Goal: Task Accomplishment & Management: Manage account settings

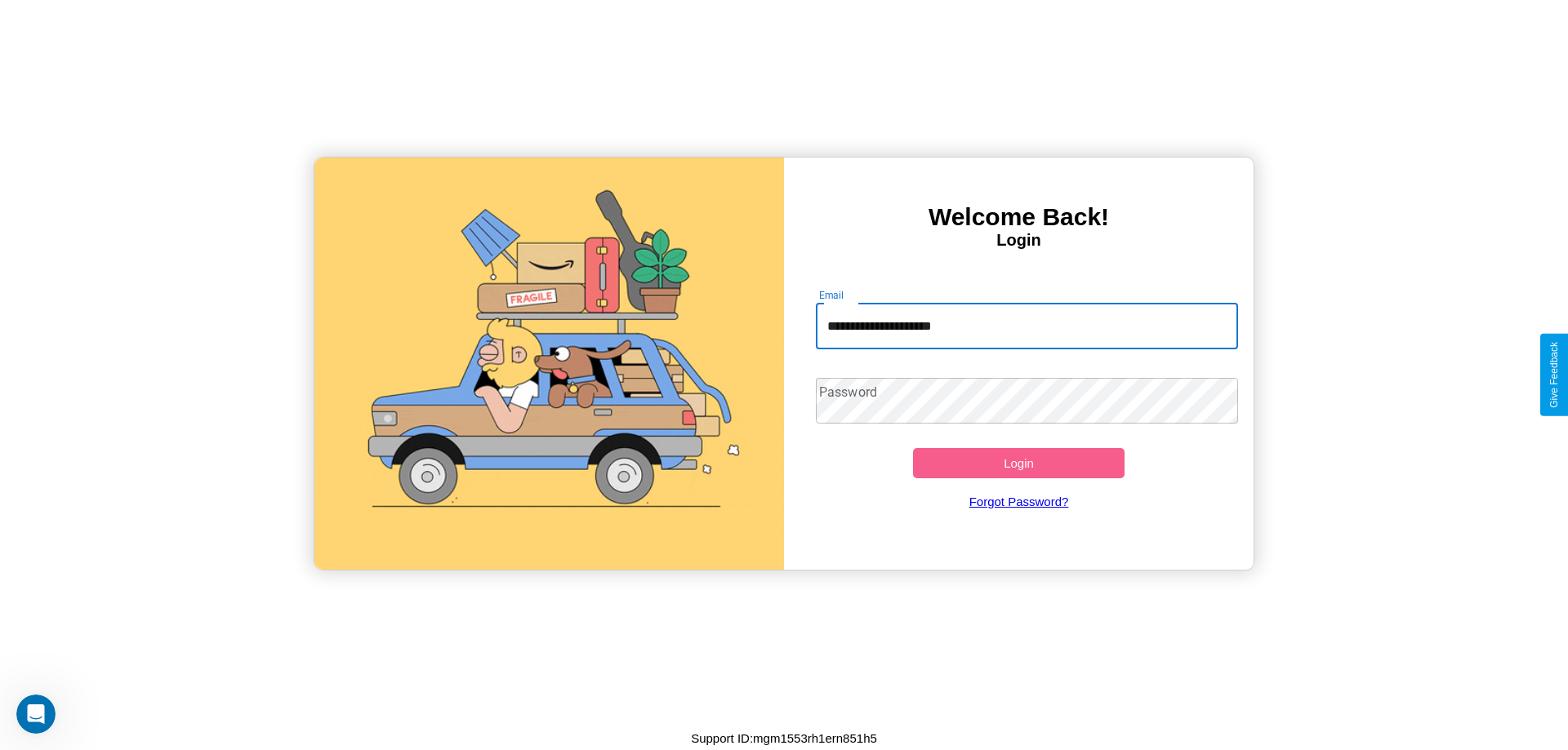
type input "**********"
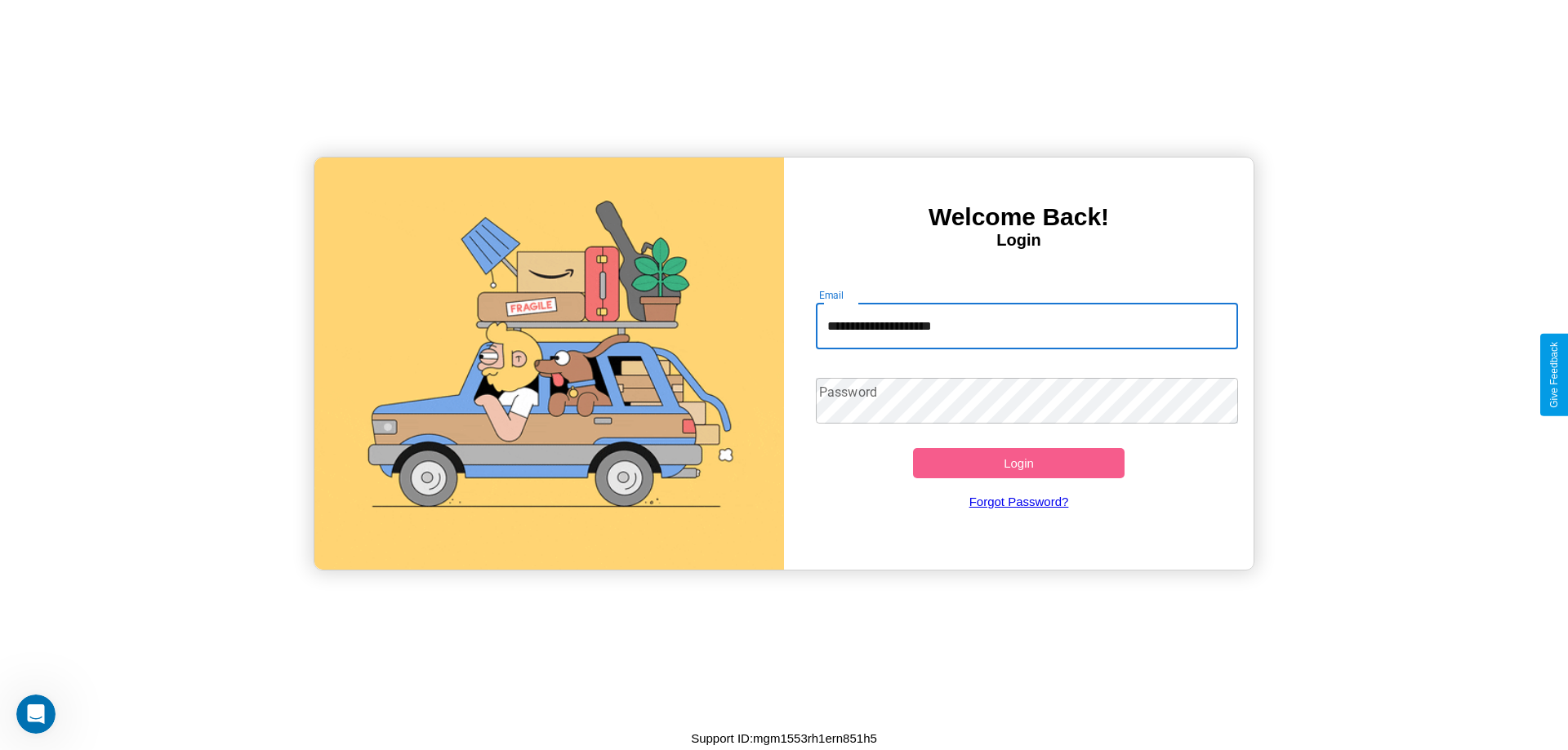
click at [1018, 463] on button "Login" at bounding box center [1019, 462] width 212 height 30
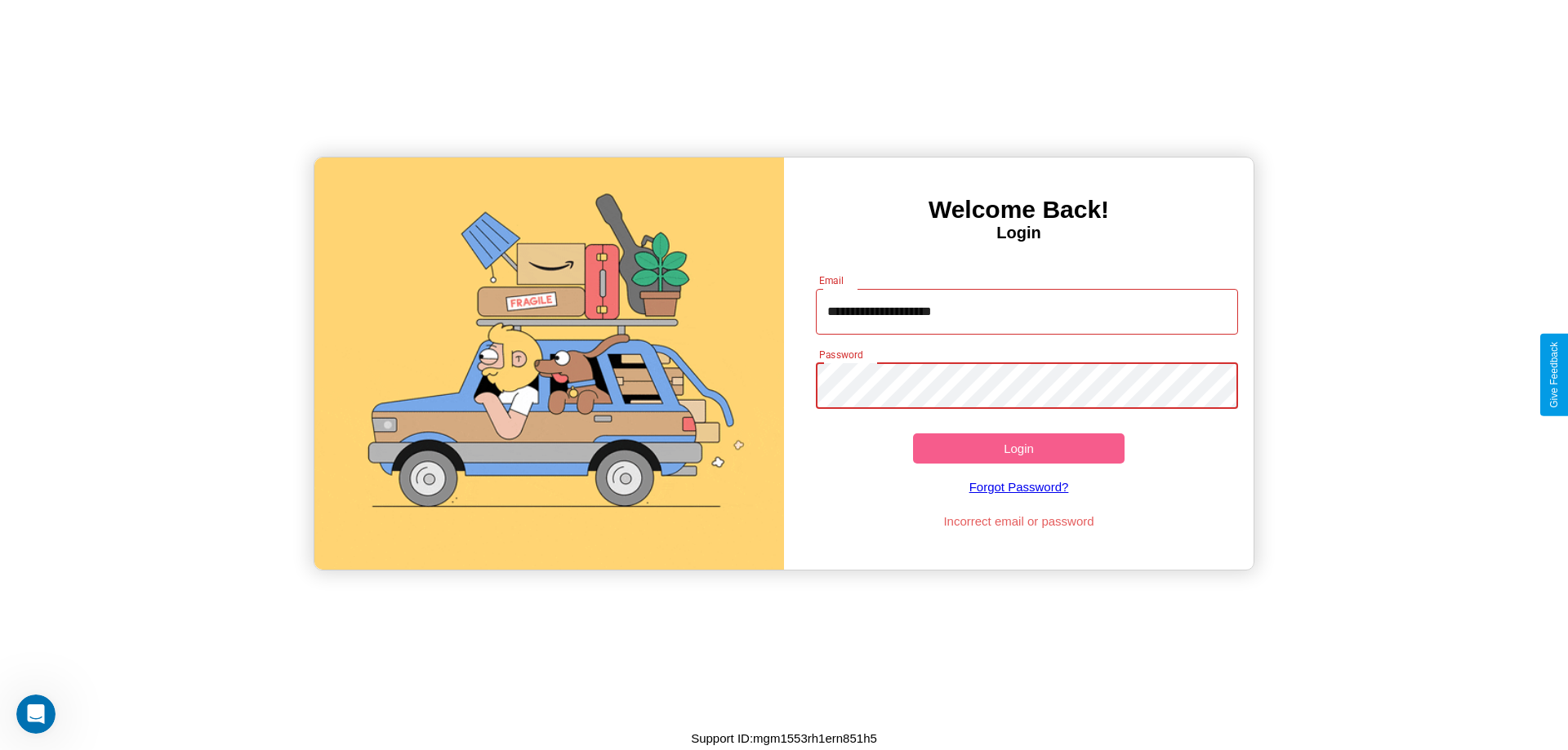
click at [1018, 448] on button "Login" at bounding box center [1019, 448] width 212 height 30
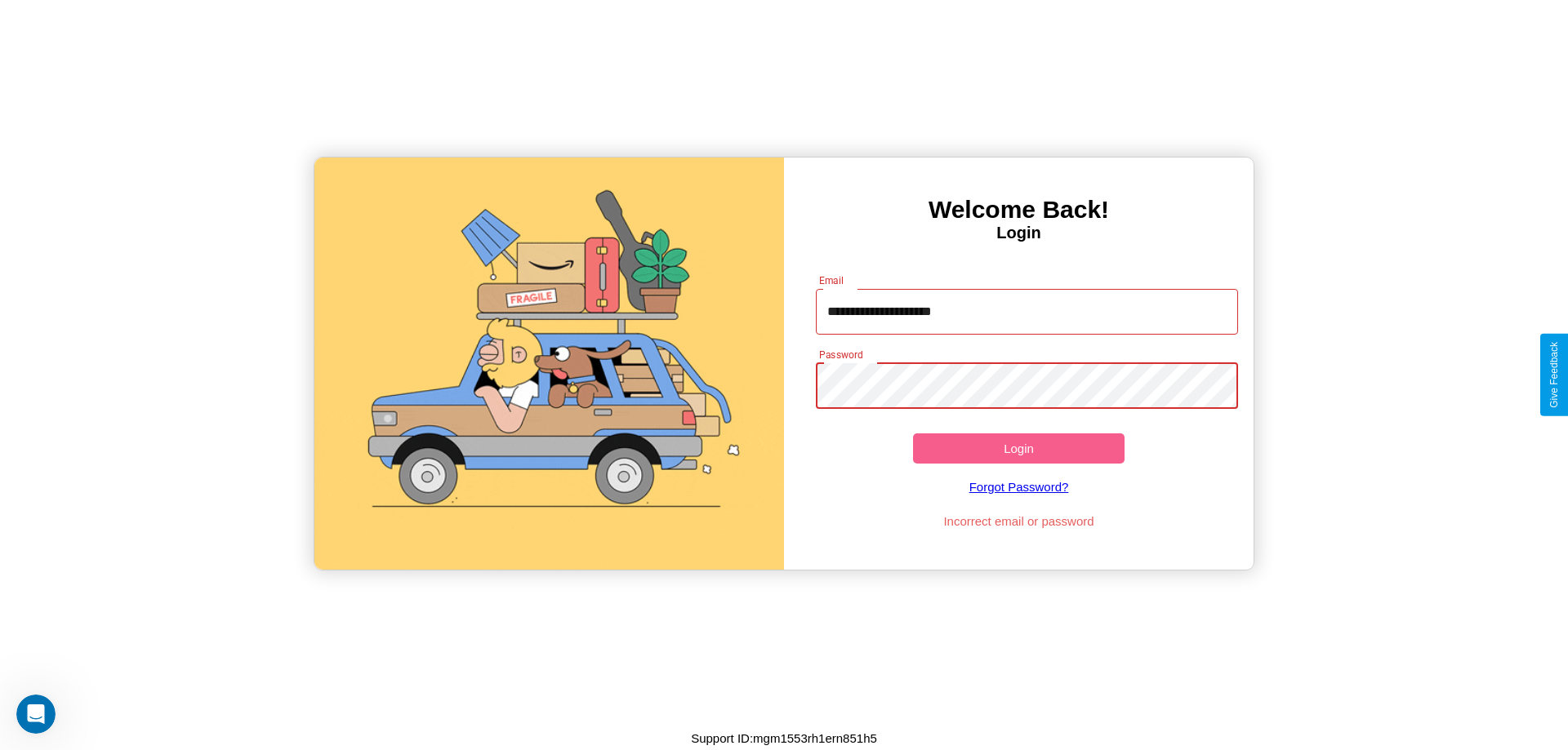
click at [1018, 448] on button "Login" at bounding box center [1019, 448] width 212 height 30
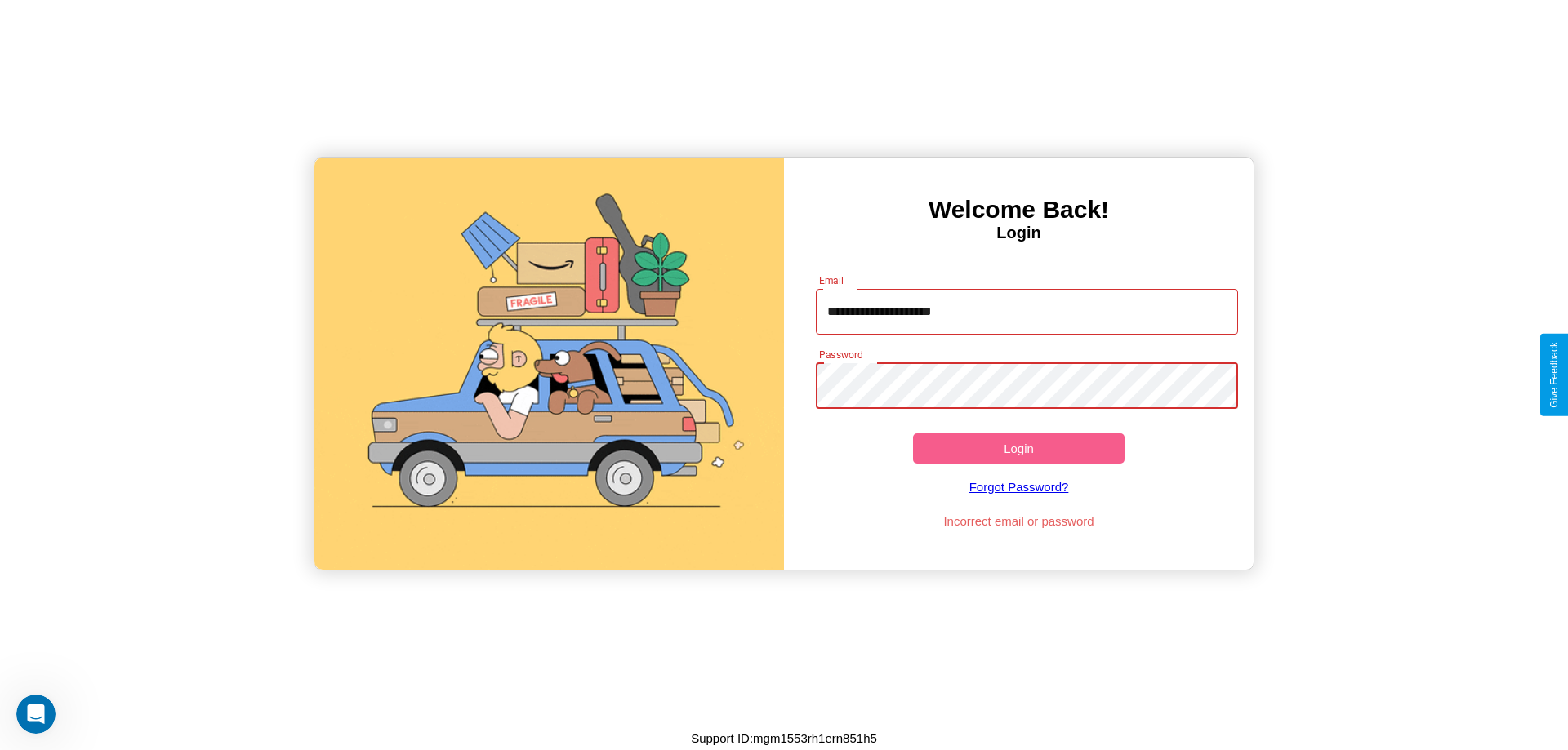
click at [1018, 448] on button "Login" at bounding box center [1019, 448] width 212 height 30
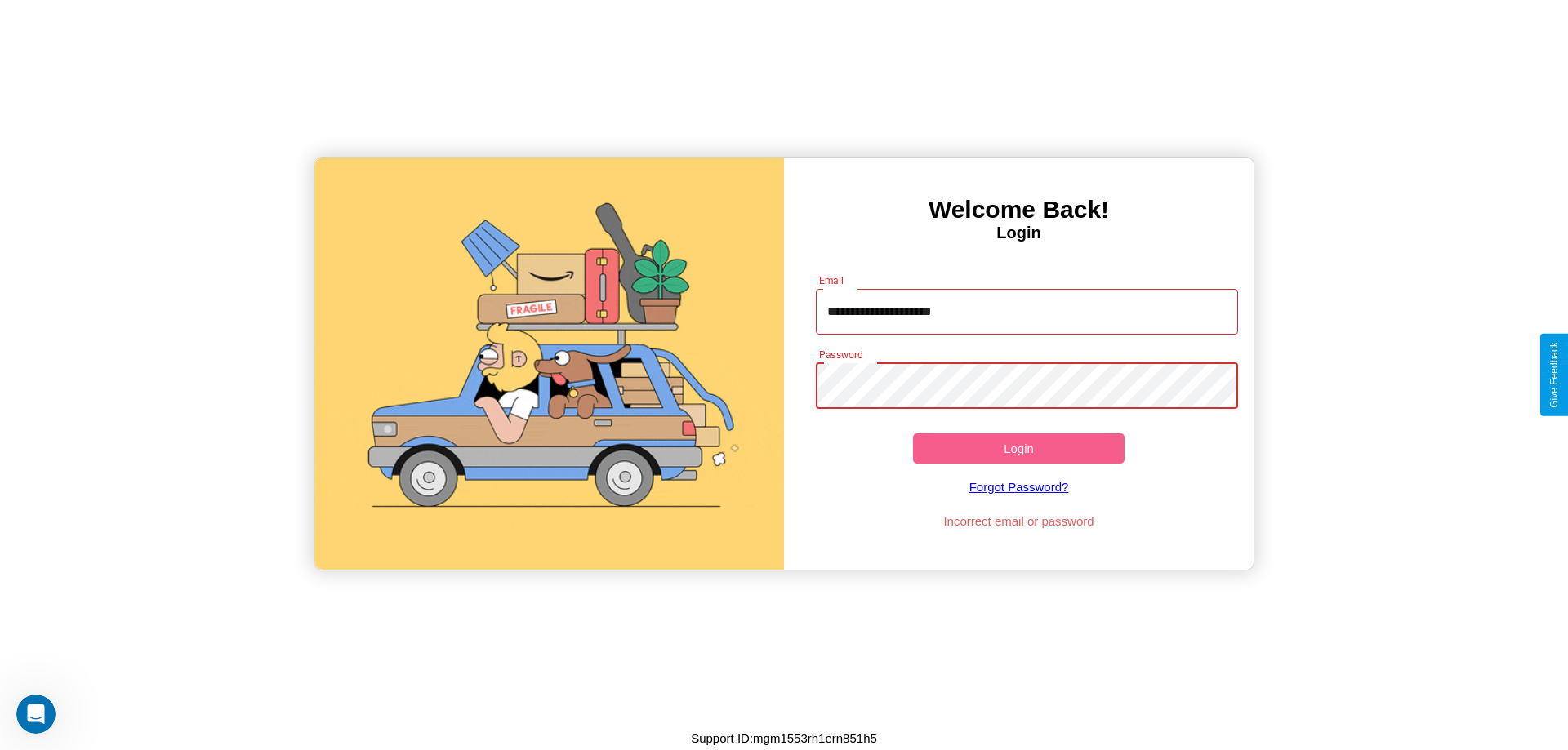
click at [1018, 448] on button "Login" at bounding box center [1019, 448] width 212 height 30
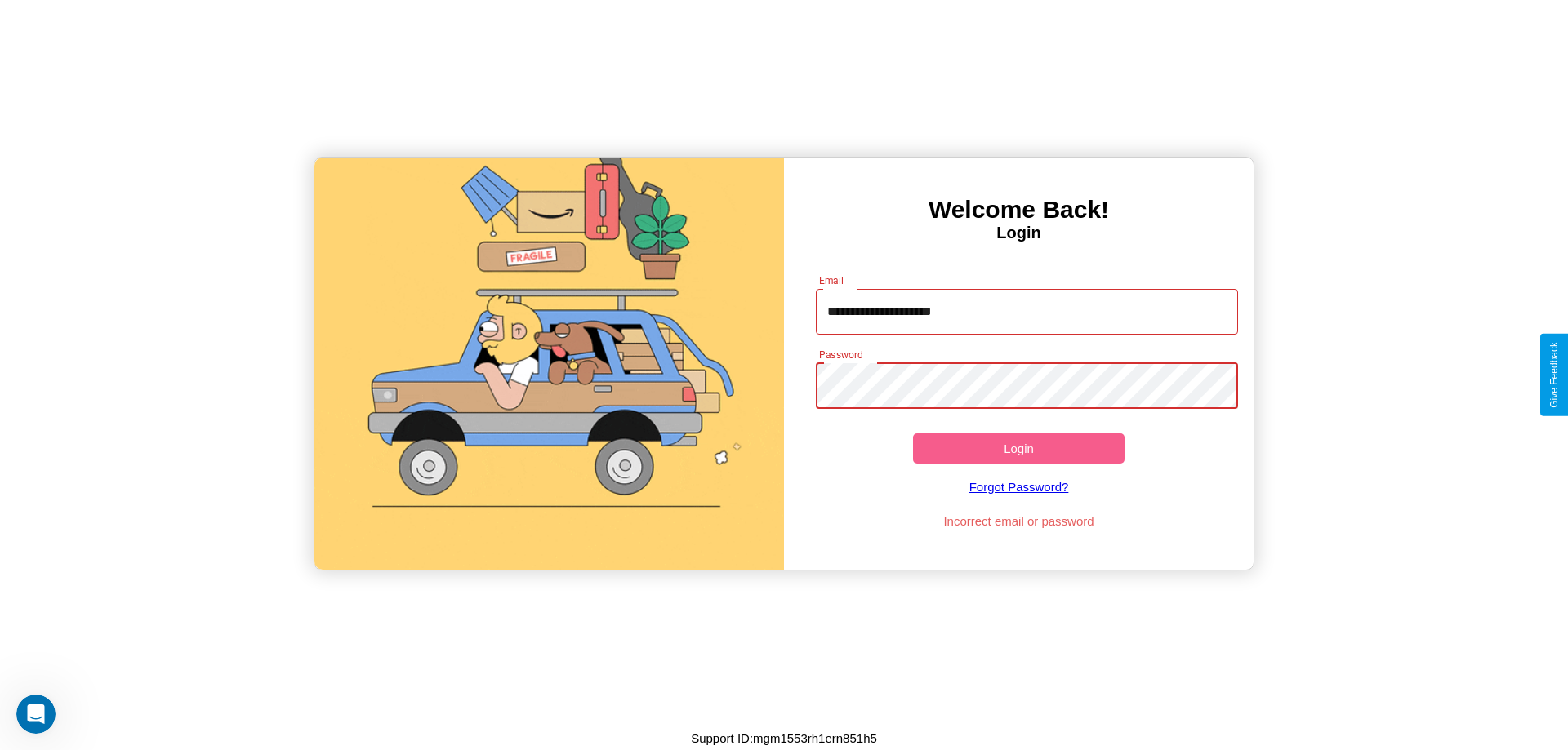
click at [1018, 448] on button "Login" at bounding box center [1019, 448] width 212 height 30
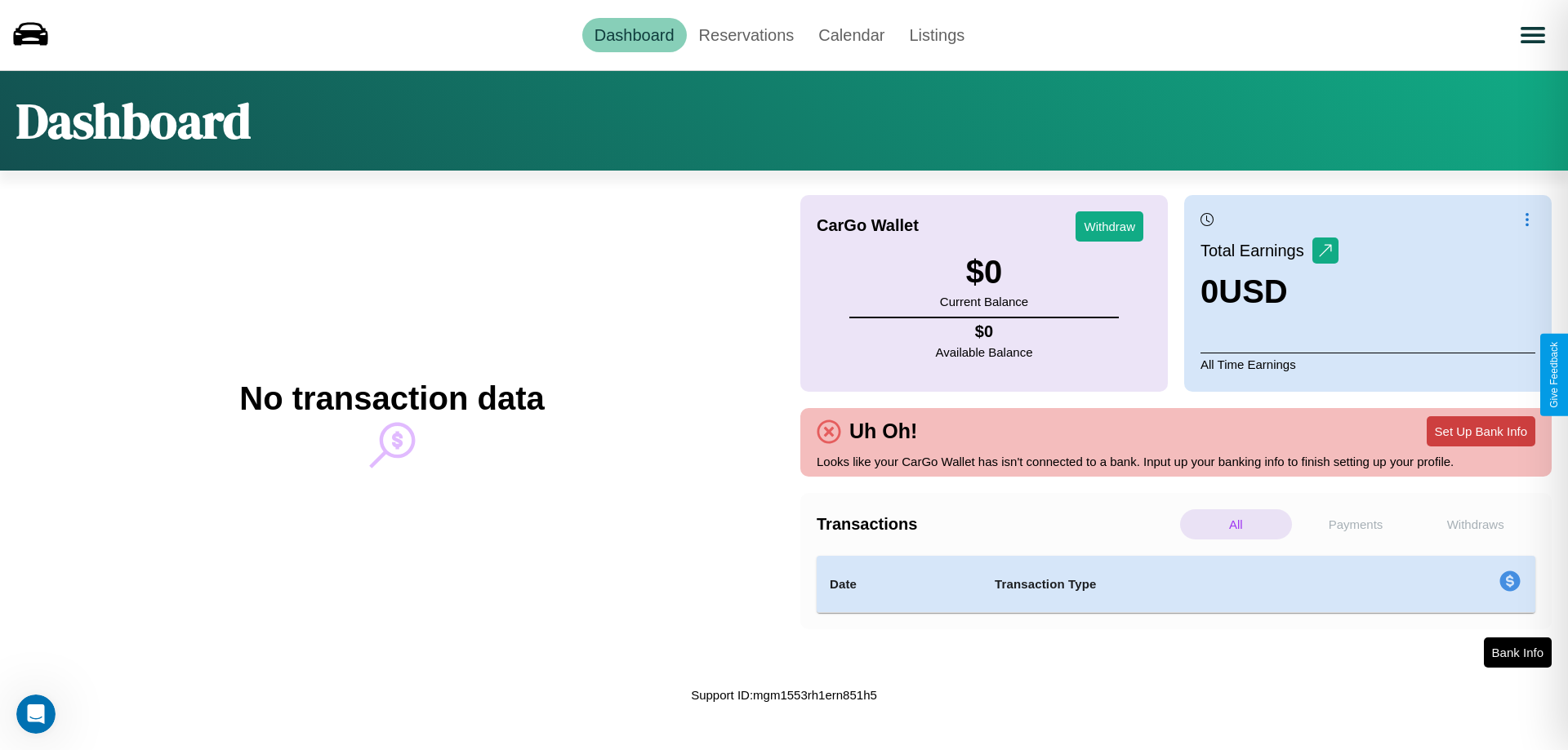
click at [1480, 431] on button "Set Up Bank Info" at bounding box center [1480, 431] width 109 height 30
